Goal: Task Accomplishment & Management: Use online tool/utility

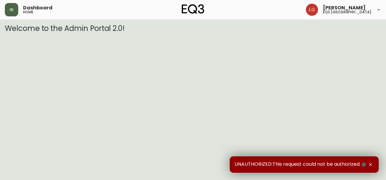
click at [6, 9] on button "button" at bounding box center [11, 9] width 13 height 13
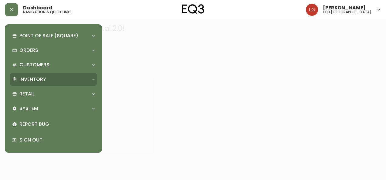
click at [35, 80] on p "Inventory" at bounding box center [32, 79] width 27 height 7
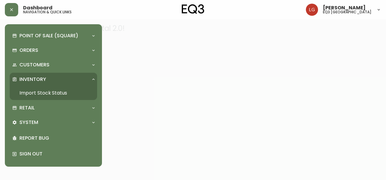
click at [37, 93] on link "Import Stock Status" at bounding box center [53, 93] width 87 height 14
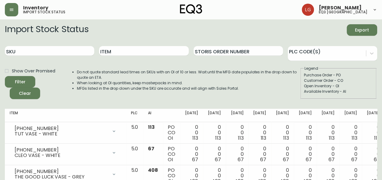
click at [159, 44] on div "Item" at bounding box center [143, 51] width 89 height 20
click at [158, 46] on input "Item" at bounding box center [143, 51] width 89 height 10
type input "SILK"
click at [5, 76] on button "Filter" at bounding box center [20, 82] width 30 height 12
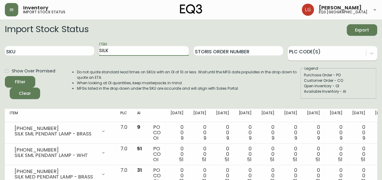
click at [330, 54] on div at bounding box center [327, 52] width 78 height 9
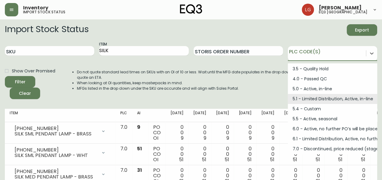
scroll to position [82, 0]
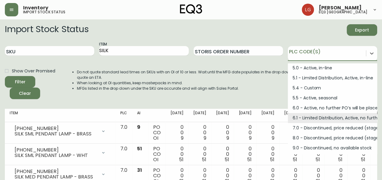
click at [196, 90] on li "MFGs listed in the drop down under the SKU are accurate and will align with Sal…" at bounding box center [188, 88] width 223 height 5
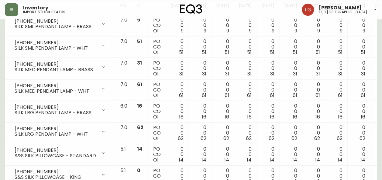
scroll to position [121, 0]
